Goal: Task Accomplishment & Management: Use online tool/utility

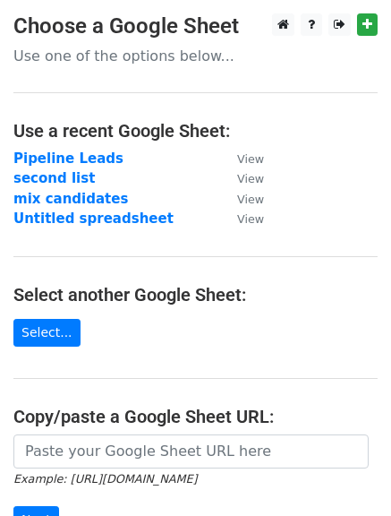
click at [78, 200] on strong "mix candidates" at bounding box center [70, 199] width 115 height 16
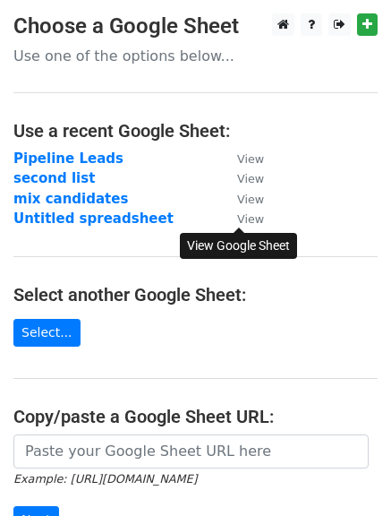
click at [250, 214] on small "View" at bounding box center [250, 218] width 27 height 13
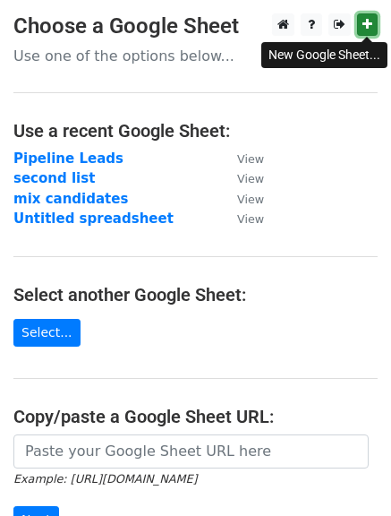
click at [364, 24] on icon at bounding box center [368, 24] width 10 height 13
